Goal: Find specific page/section: Find specific page/section

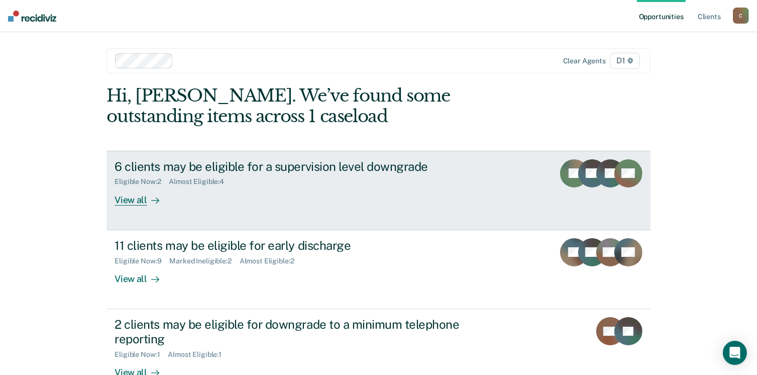
click at [137, 204] on div "View all" at bounding box center [143, 196] width 56 height 20
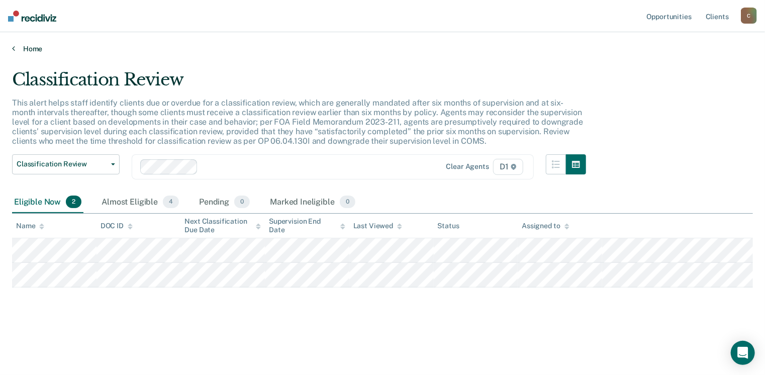
click at [18, 47] on link "Home" at bounding box center [382, 48] width 740 height 9
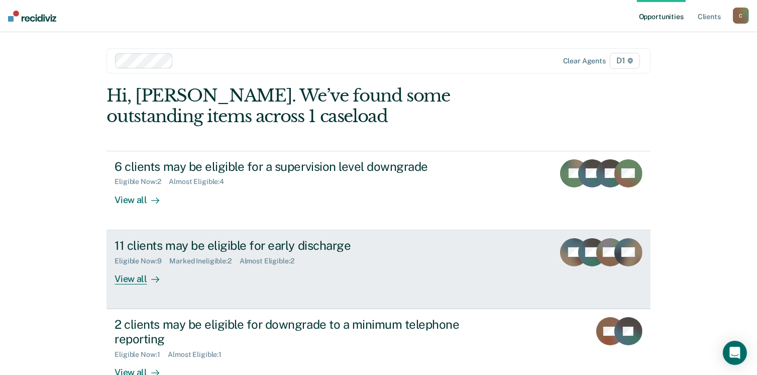
click at [125, 283] on div "View all" at bounding box center [143, 275] width 56 height 20
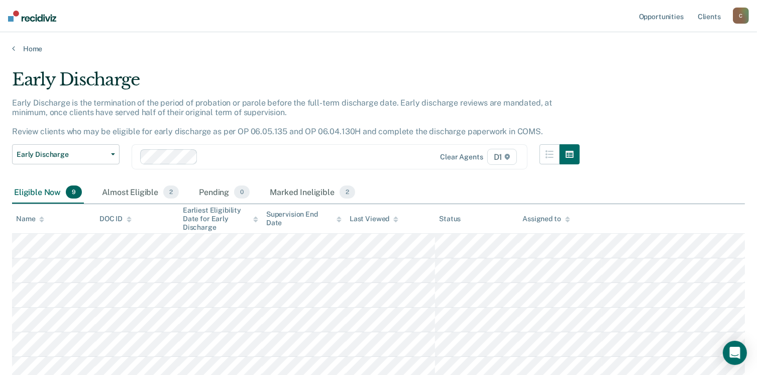
click at [10, 48] on div "Home" at bounding box center [378, 42] width 757 height 21
click at [14, 48] on icon at bounding box center [13, 48] width 3 height 8
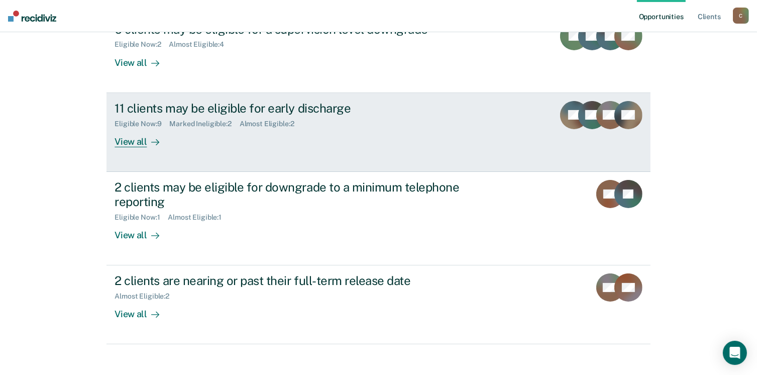
scroll to position [146, 0]
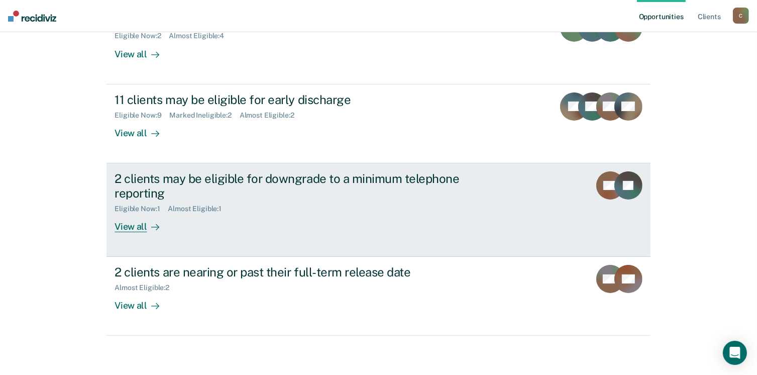
click at [122, 227] on div "View all" at bounding box center [143, 222] width 56 height 20
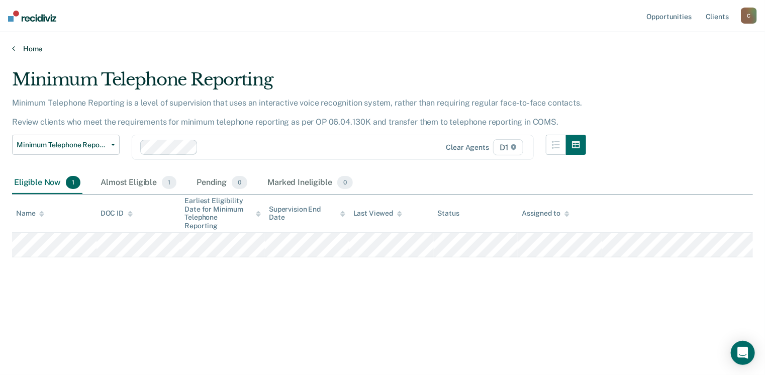
click at [17, 51] on link "Home" at bounding box center [382, 48] width 740 height 9
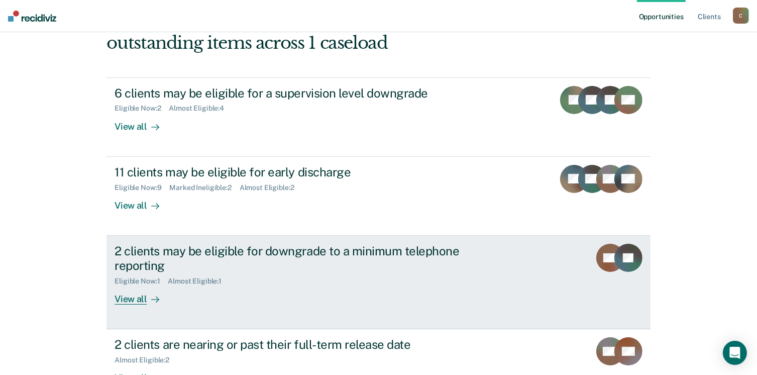
scroll to position [146, 0]
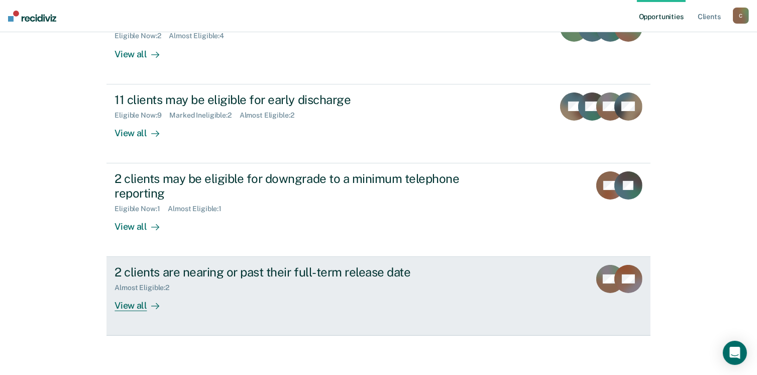
click at [128, 307] on div "View all" at bounding box center [143, 302] width 56 height 20
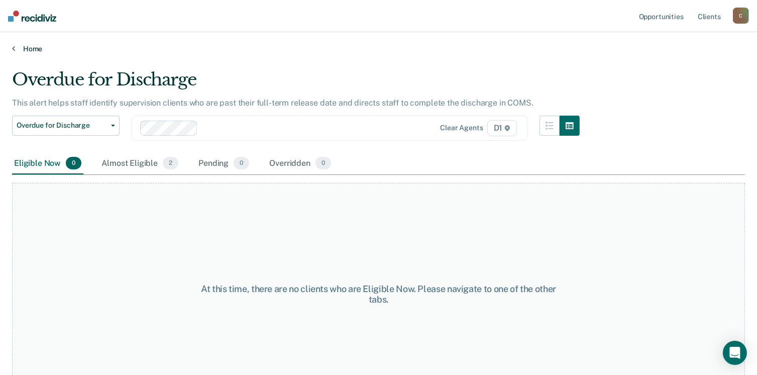
click at [19, 46] on link "Home" at bounding box center [378, 48] width 733 height 9
